Goal: Check status: Check status

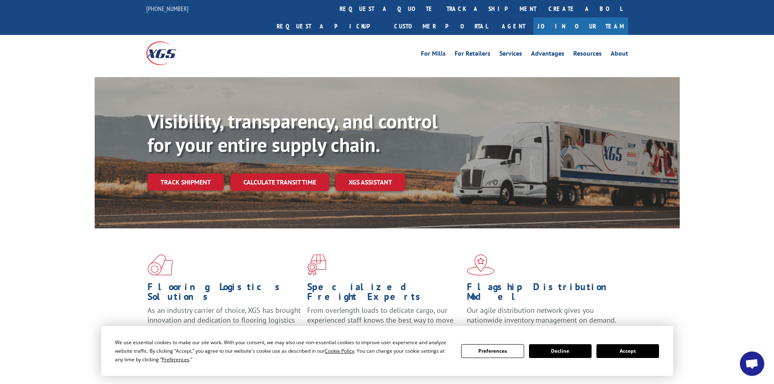
click at [637, 352] on button "Accept" at bounding box center [628, 351] width 63 height 14
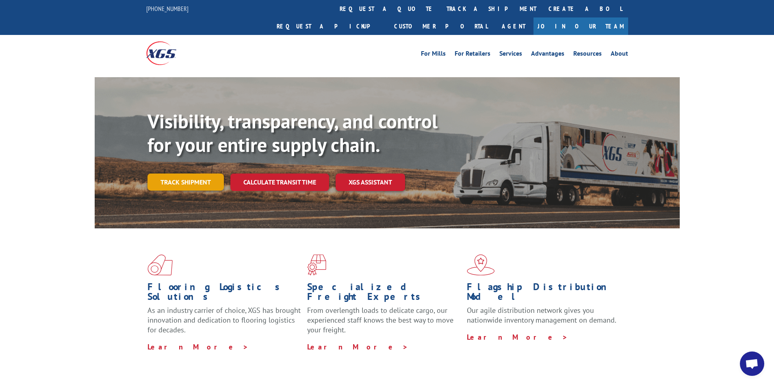
click at [193, 174] on link "Track shipment" at bounding box center [186, 182] width 76 height 17
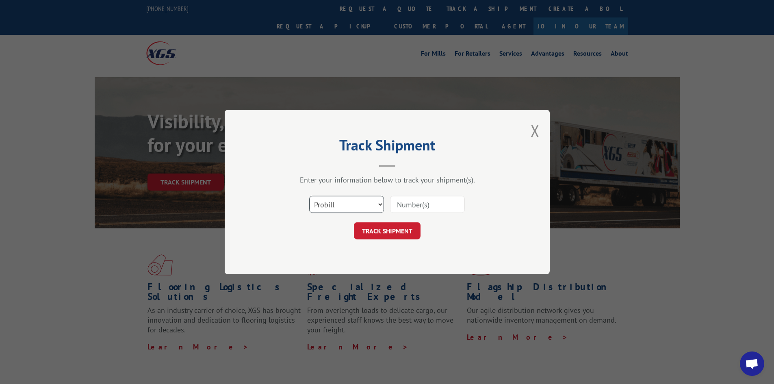
click at [379, 205] on select "Select category... Probill BOL PO" at bounding box center [346, 204] width 75 height 17
click at [414, 204] on input at bounding box center [427, 204] width 75 height 17
paste input "530349721"
type input "530349721"
click at [407, 231] on button "TRACK SHIPMENT" at bounding box center [387, 230] width 67 height 17
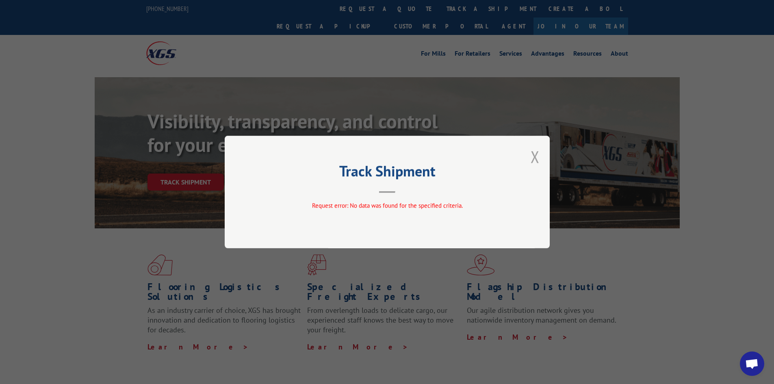
click at [534, 160] on button "Close modal" at bounding box center [535, 157] width 9 height 22
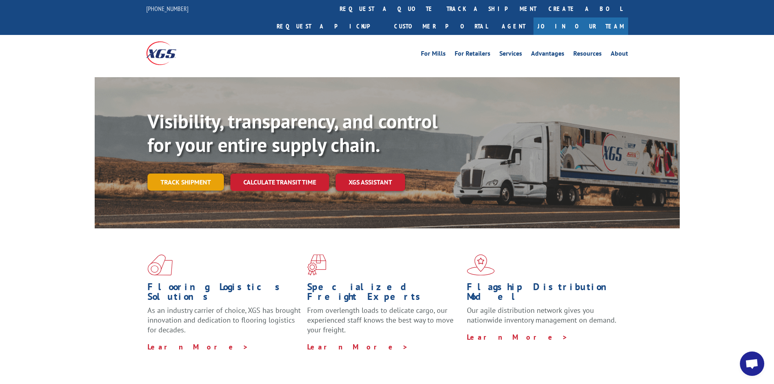
click at [172, 174] on link "Track shipment" at bounding box center [186, 182] width 76 height 17
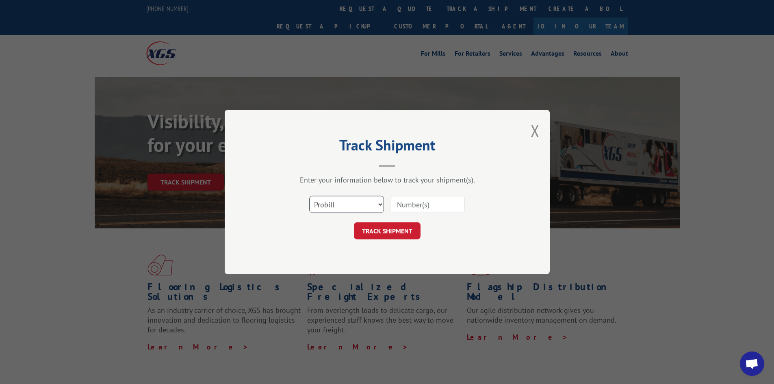
click at [380, 202] on select "Select category... Probill BOL PO" at bounding box center [346, 204] width 75 height 17
select select "bol"
click at [309, 196] on select "Select category... Probill BOL PO" at bounding box center [346, 204] width 75 height 17
click at [420, 206] on input at bounding box center [427, 204] width 75 height 17
paste input "530349721"
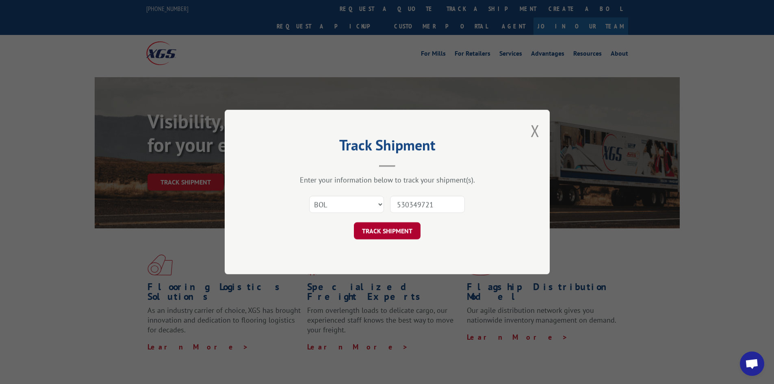
type input "530349721"
click at [409, 231] on button "TRACK SHIPMENT" at bounding box center [387, 230] width 67 height 17
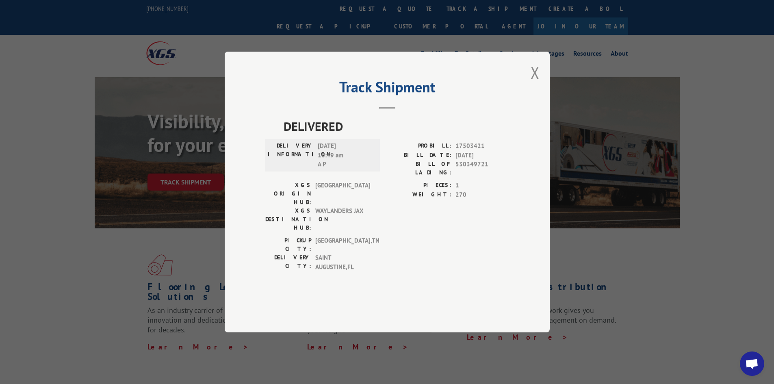
drag, startPoint x: 535, startPoint y: 93, endPoint x: 540, endPoint y: 89, distance: 6.4
click at [535, 83] on button "Close modal" at bounding box center [535, 73] width 9 height 22
